Goal: Find contact information: Find contact information

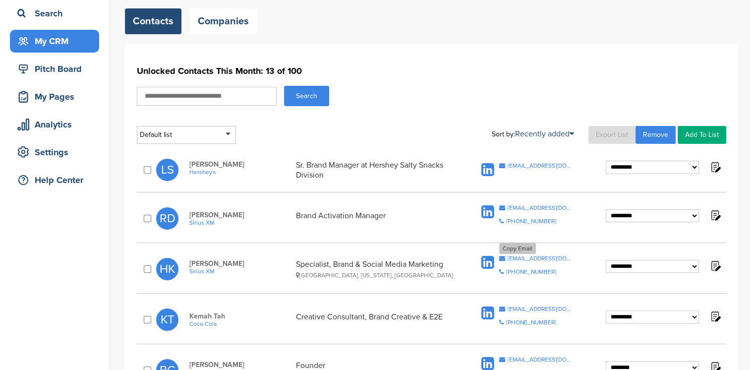
click at [506, 258] on div "Copy Email [EMAIL_ADDRESS][DOMAIN_NAME]" at bounding box center [536, 258] width 74 height 6
click at [514, 206] on div "[EMAIL_ADDRESS][DOMAIN_NAME]" at bounding box center [541, 208] width 66 height 6
click at [509, 163] on div "[EMAIL_ADDRESS][DOMAIN_NAME]" at bounding box center [541, 166] width 66 height 6
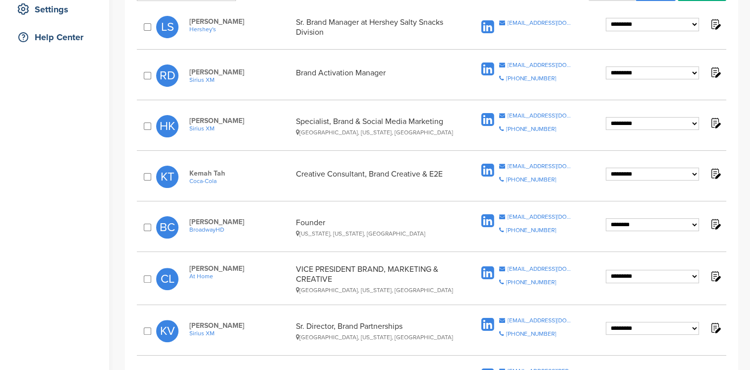
scroll to position [217, 0]
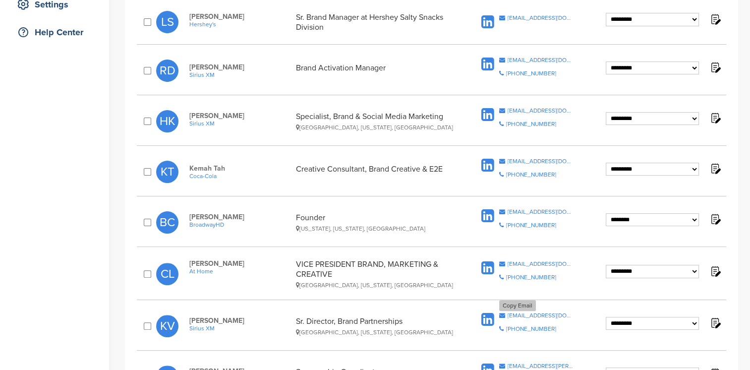
click at [511, 312] on div "kvaline@pandora.com" at bounding box center [541, 315] width 66 height 6
click at [507, 209] on div "Copy Email bcomley@broadwayhd.com" at bounding box center [536, 212] width 74 height 6
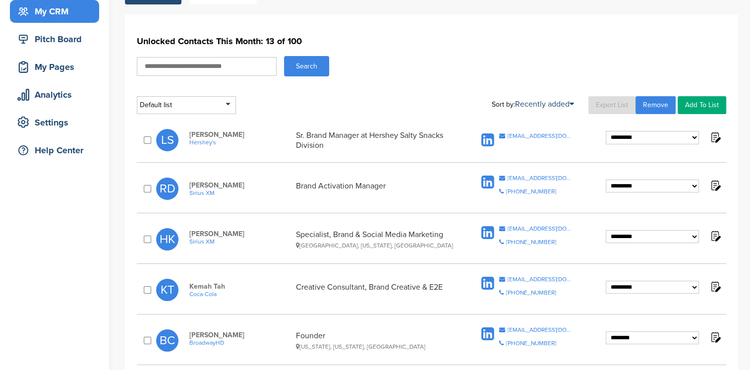
scroll to position [71, 0]
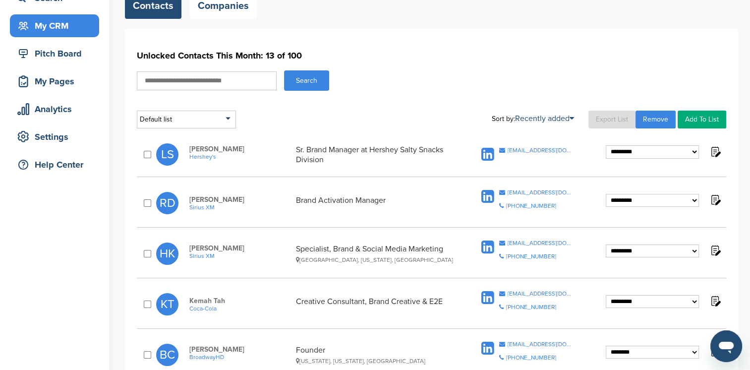
scroll to position [32, 0]
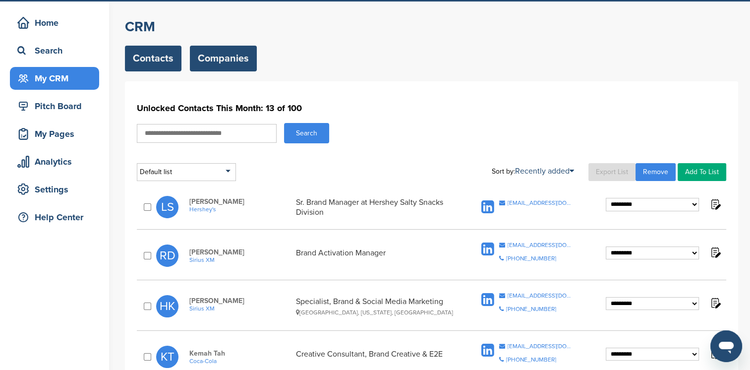
click at [226, 60] on link "Companies" at bounding box center [223, 59] width 67 height 26
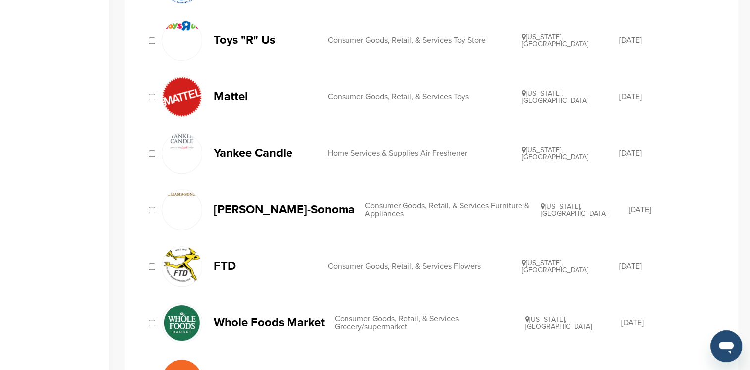
scroll to position [442, 0]
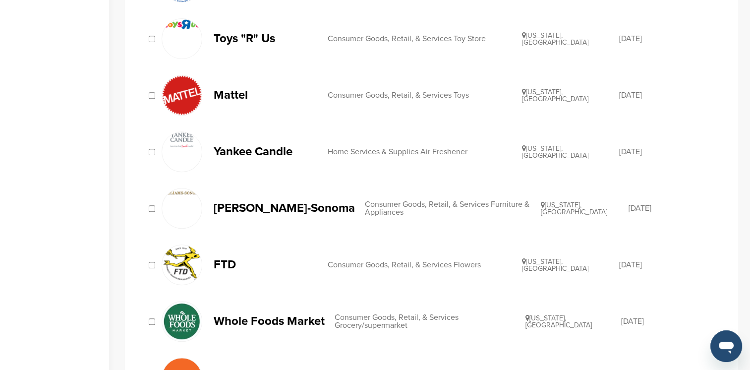
click at [245, 208] on p "Williams-Sonoma" at bounding box center [284, 208] width 141 height 12
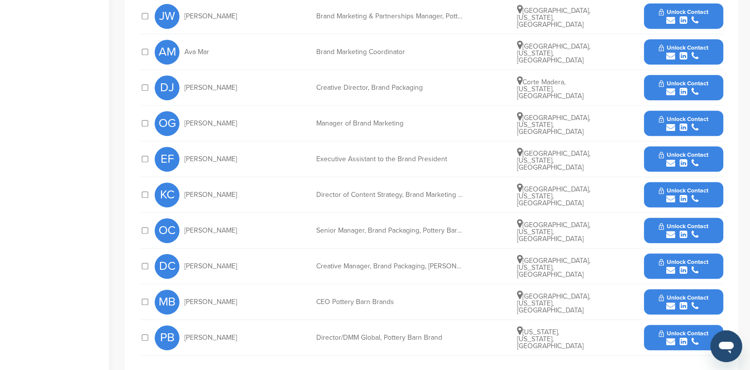
scroll to position [472, 0]
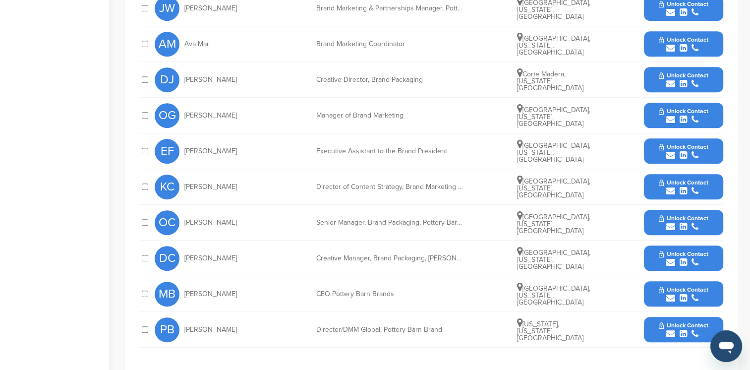
click at [683, 258] on icon "submit" at bounding box center [683, 262] width 7 height 9
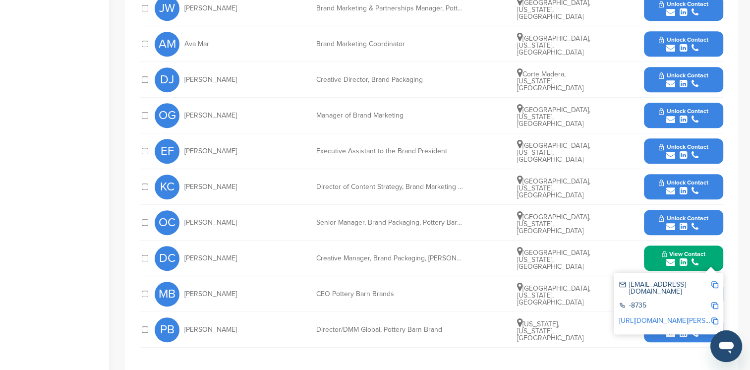
click at [679, 108] on span "Unlock Contact" at bounding box center [683, 111] width 49 height 7
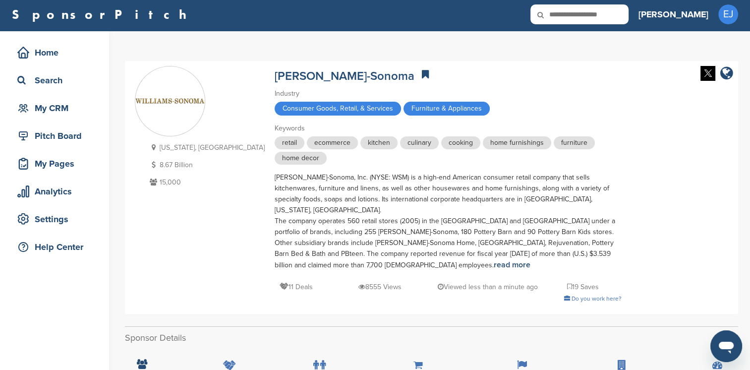
scroll to position [0, 0]
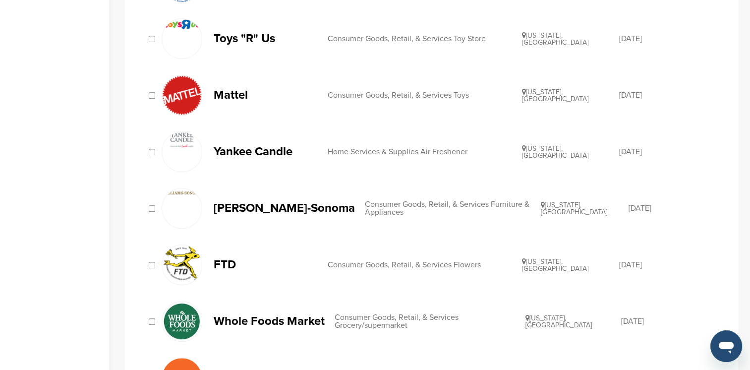
click at [222, 263] on p "FTD" at bounding box center [266, 264] width 104 height 12
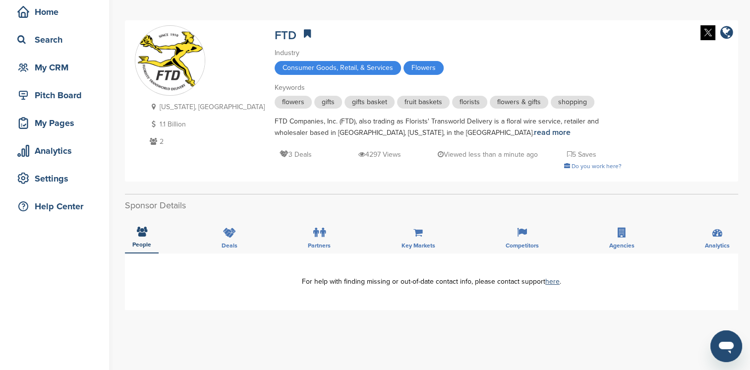
scroll to position [42, 0]
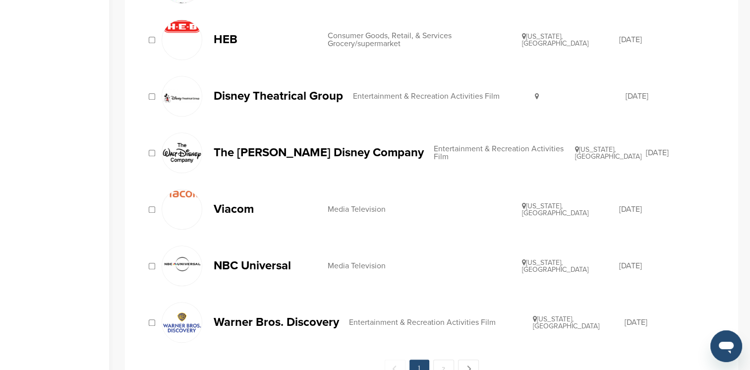
scroll to position [1120, 0]
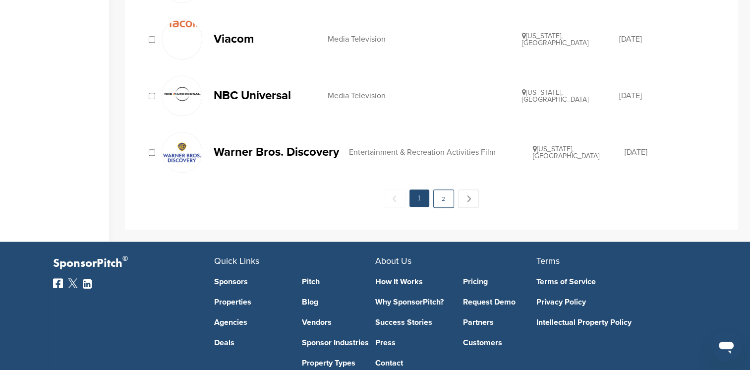
click at [437, 198] on link "2" at bounding box center [443, 198] width 21 height 18
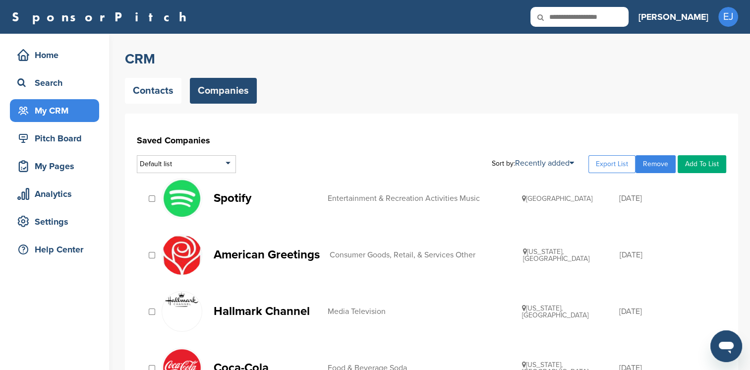
click at [254, 314] on p "Hallmark Channel" at bounding box center [266, 311] width 104 height 12
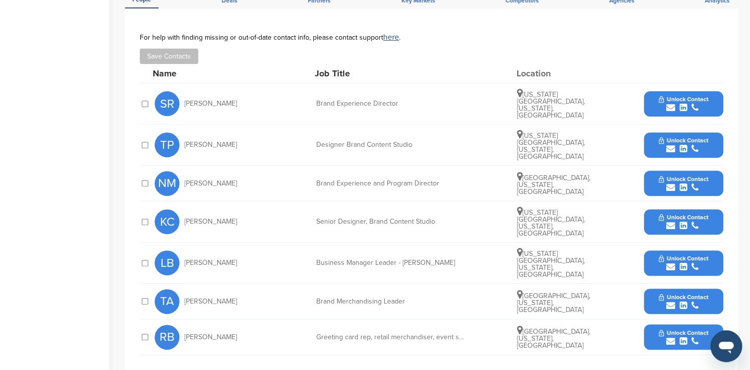
scroll to position [339, 0]
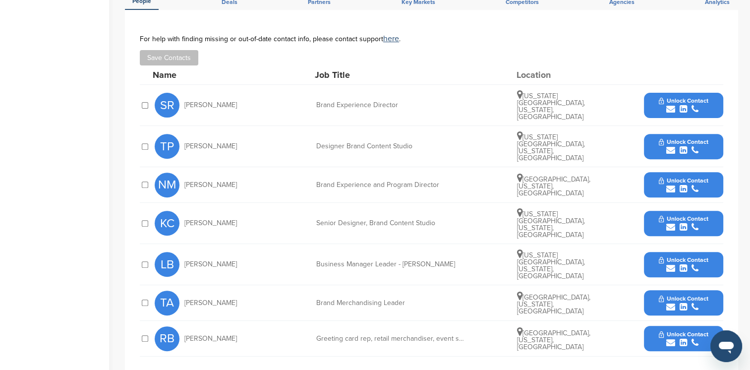
click at [679, 105] on div "submit" at bounding box center [683, 109] width 49 height 9
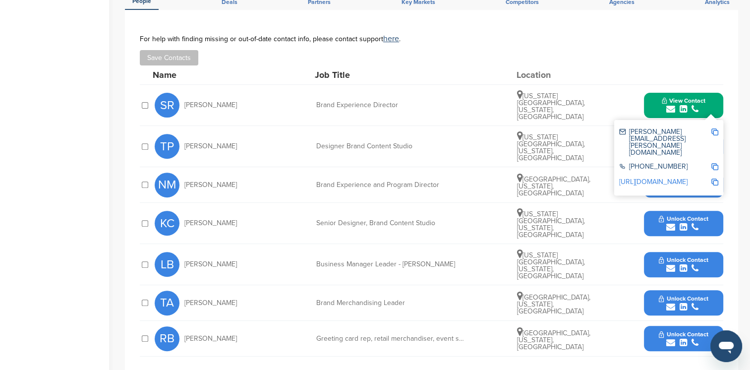
click at [678, 184] on div "submit" at bounding box center [683, 188] width 49 height 9
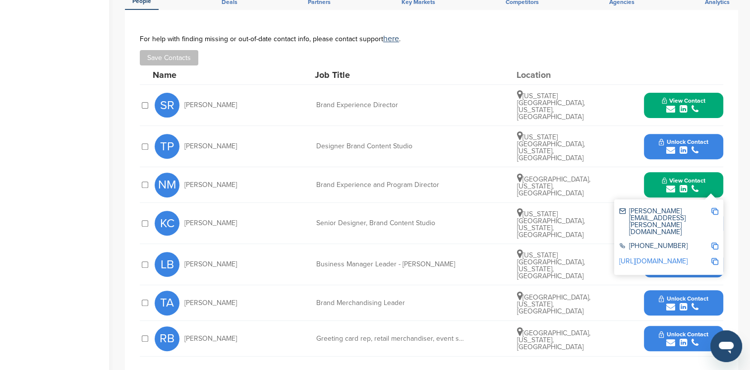
click at [684, 138] on span "Unlock Contact" at bounding box center [683, 141] width 49 height 7
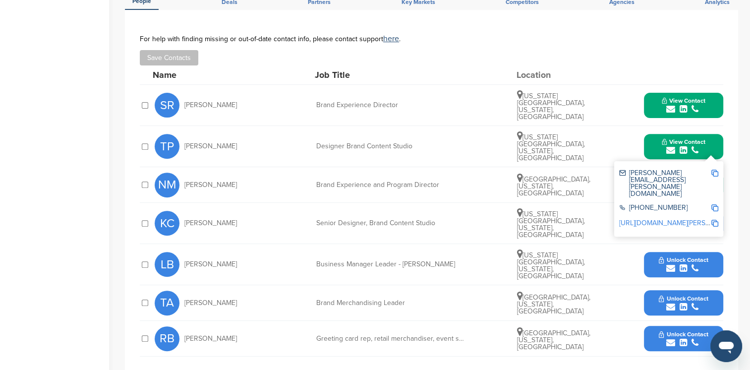
click at [677, 223] on div "submit" at bounding box center [683, 227] width 49 height 9
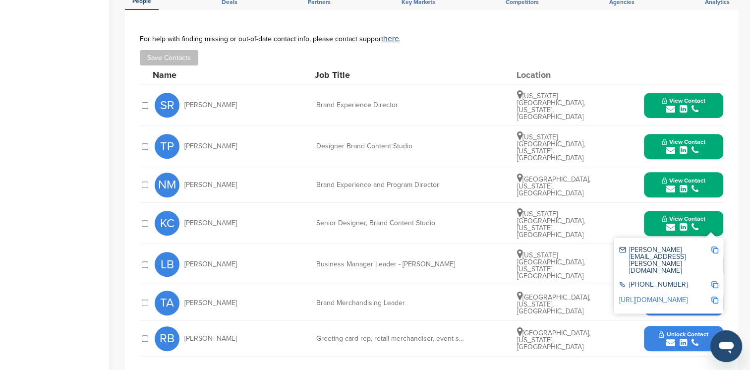
click at [681, 302] on icon "submit" at bounding box center [683, 306] width 7 height 9
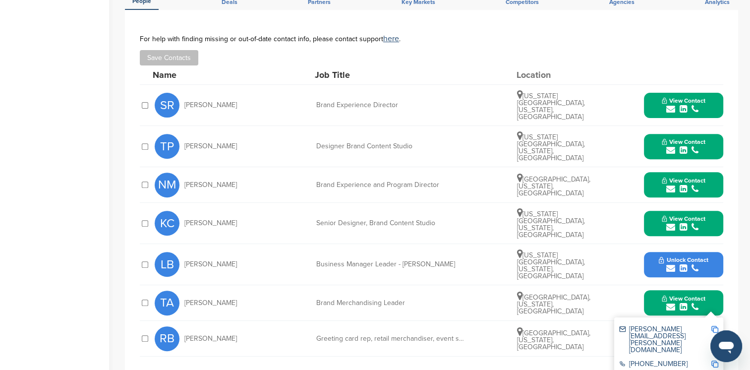
click at [678, 264] on div "submit" at bounding box center [683, 268] width 49 height 9
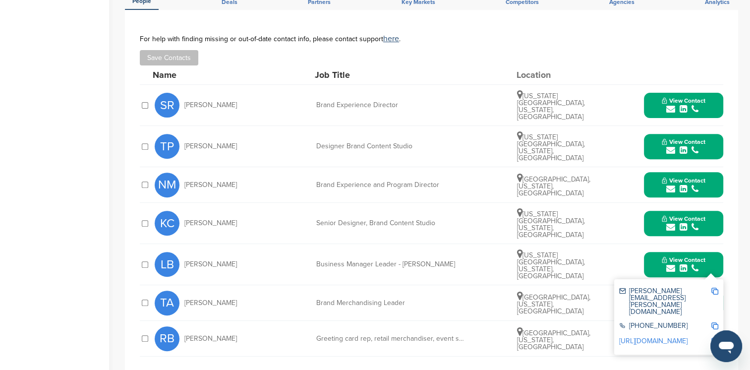
click at [685, 338] on icon "submit" at bounding box center [683, 342] width 7 height 9
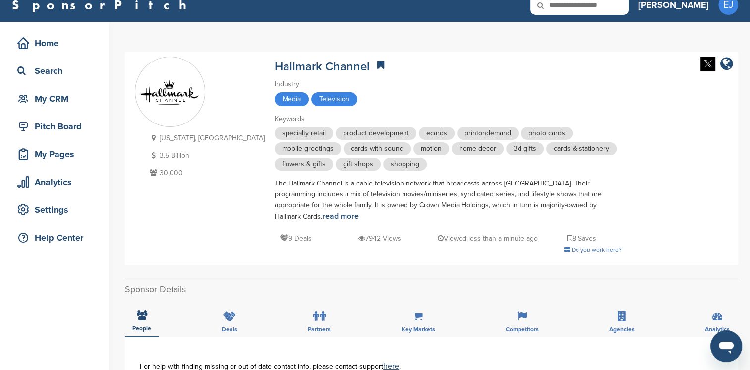
scroll to position [0, 0]
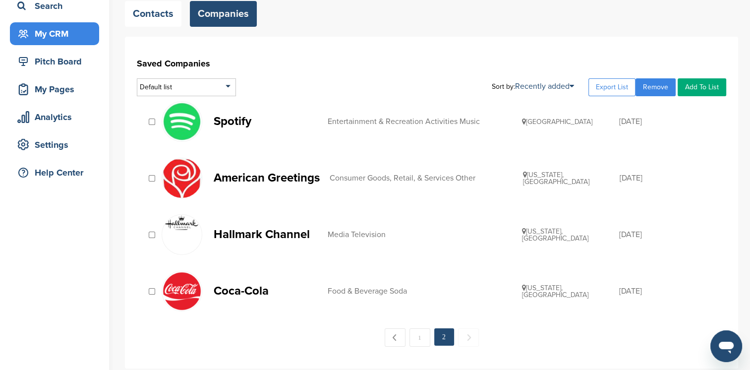
scroll to position [71, 0]
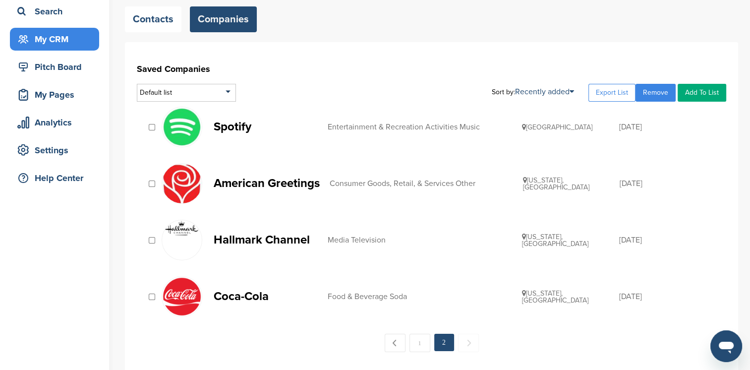
click at [222, 128] on p "Spotify" at bounding box center [266, 126] width 104 height 12
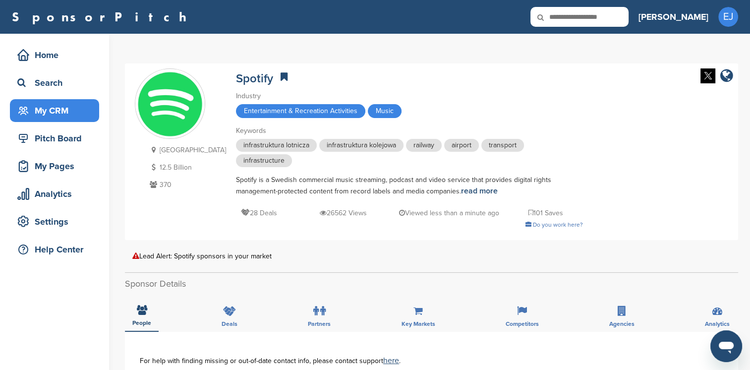
click at [60, 110] on div "My CRM" at bounding box center [57, 111] width 84 height 18
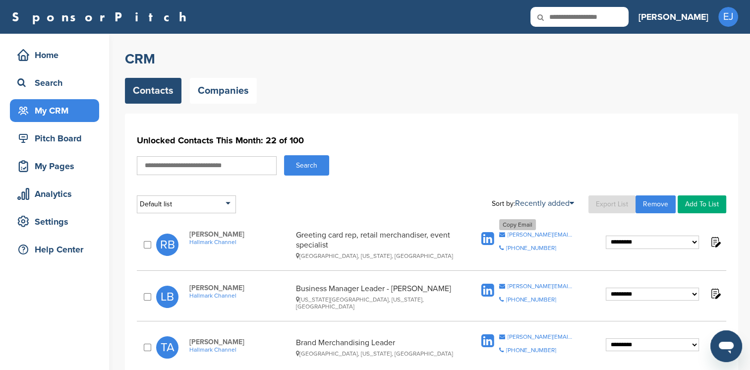
click at [508, 234] on div "[PERSON_NAME][EMAIL_ADDRESS][PERSON_NAME][DOMAIN_NAME]" at bounding box center [541, 235] width 66 height 6
click at [516, 285] on div "[PERSON_NAME][EMAIL_ADDRESS][PERSON_NAME][DOMAIN_NAME]" at bounding box center [541, 286] width 66 height 6
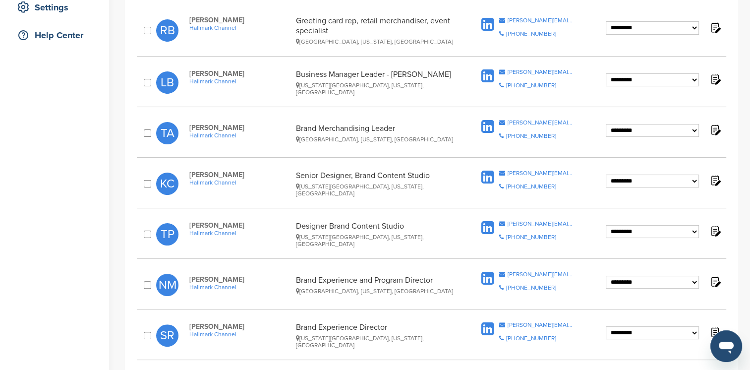
scroll to position [217, 0]
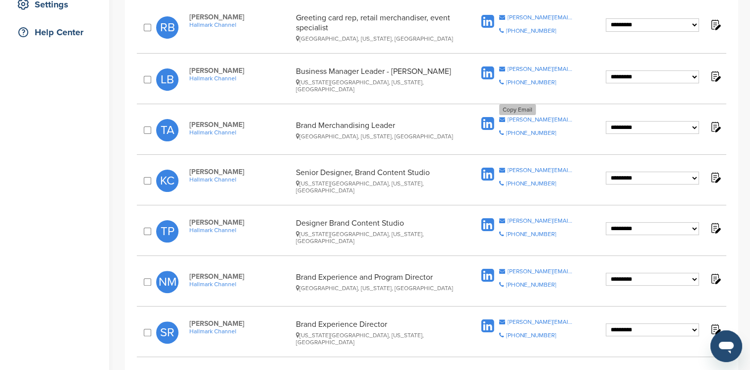
click at [516, 119] on div "[PERSON_NAME][EMAIL_ADDRESS][PERSON_NAME][DOMAIN_NAME]" at bounding box center [541, 120] width 66 height 6
click at [525, 167] on div "[PERSON_NAME][EMAIL_ADDRESS][PERSON_NAME][DOMAIN_NAME]" at bounding box center [541, 170] width 66 height 6
click at [531, 219] on div "[PERSON_NAME][EMAIL_ADDRESS][PERSON_NAME][DOMAIN_NAME]" at bounding box center [541, 221] width 66 height 6
click at [521, 271] on div "[PERSON_NAME][EMAIL_ADDRESS][PERSON_NAME][DOMAIN_NAME]" at bounding box center [541, 271] width 66 height 6
click at [524, 319] on div "[PERSON_NAME][EMAIL_ADDRESS][PERSON_NAME][DOMAIN_NAME]" at bounding box center [541, 322] width 66 height 6
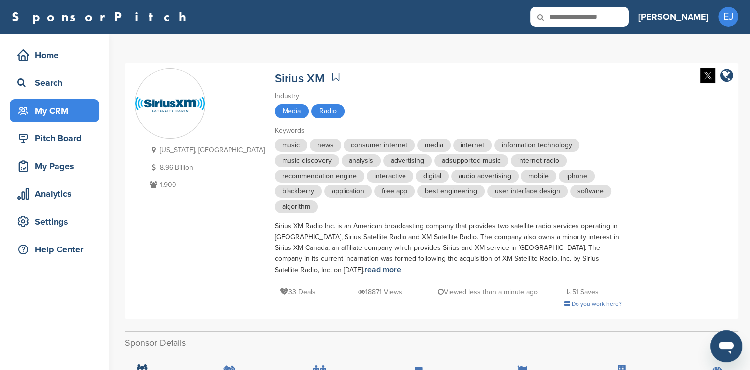
click at [52, 111] on div "My CRM" at bounding box center [57, 111] width 84 height 18
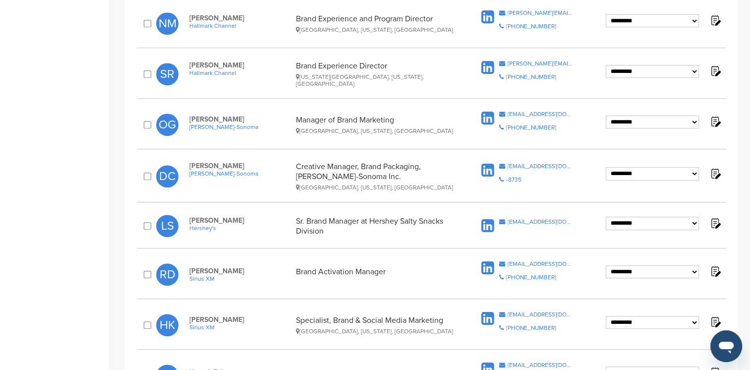
scroll to position [470, 0]
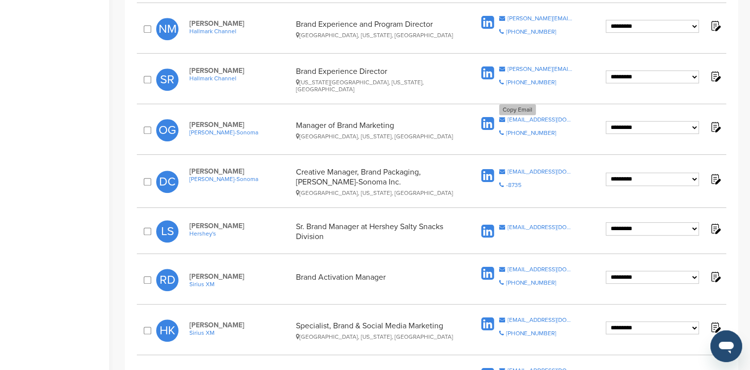
click at [514, 117] on div "[EMAIL_ADDRESS][DOMAIN_NAME]" at bounding box center [541, 120] width 66 height 6
click at [526, 169] on div "[EMAIL_ADDRESS][DOMAIN_NAME]" at bounding box center [541, 172] width 66 height 6
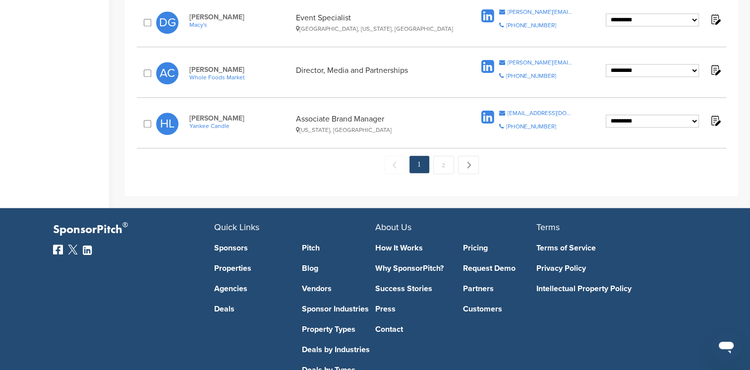
scroll to position [1066, 0]
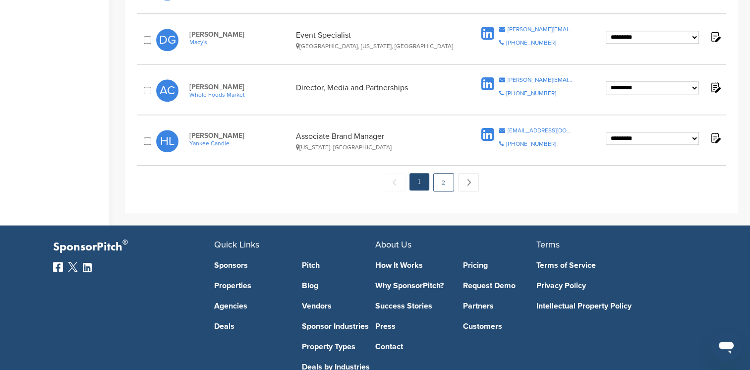
click at [446, 182] on link "2" at bounding box center [443, 182] width 21 height 18
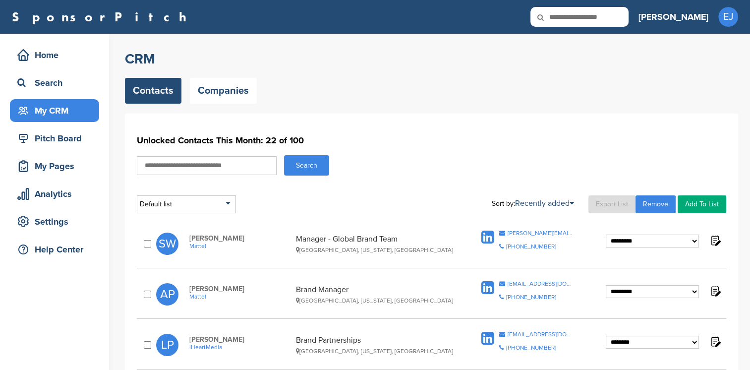
click at [521, 229] on div "**********" at bounding box center [432, 243] width 590 height 37
click at [504, 233] on icon at bounding box center [502, 233] width 6 height 6
click at [517, 283] on div "[EMAIL_ADDRESS][DOMAIN_NAME]" at bounding box center [541, 284] width 66 height 6
